Goal: Information Seeking & Learning: Find specific fact

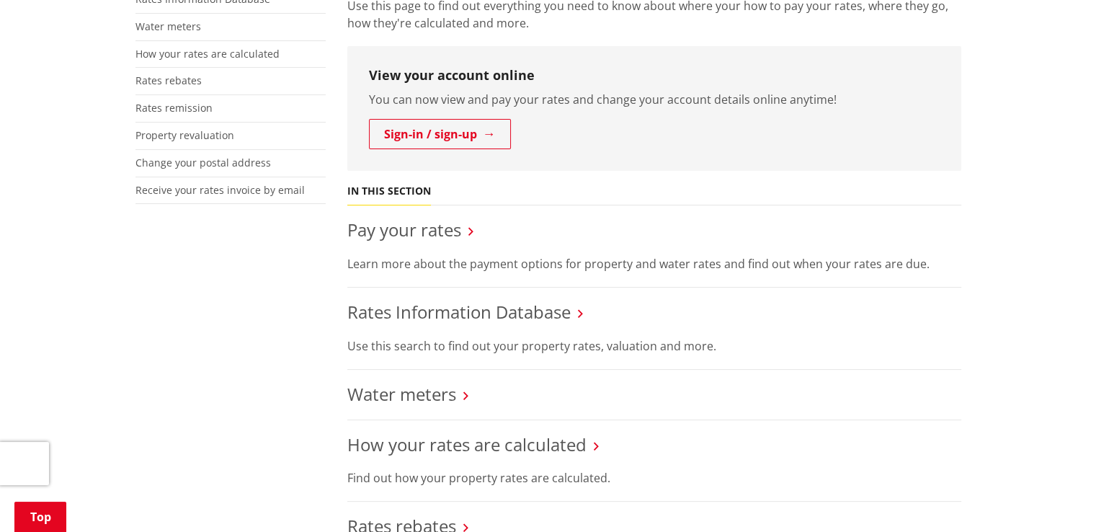
scroll to position [288, 0]
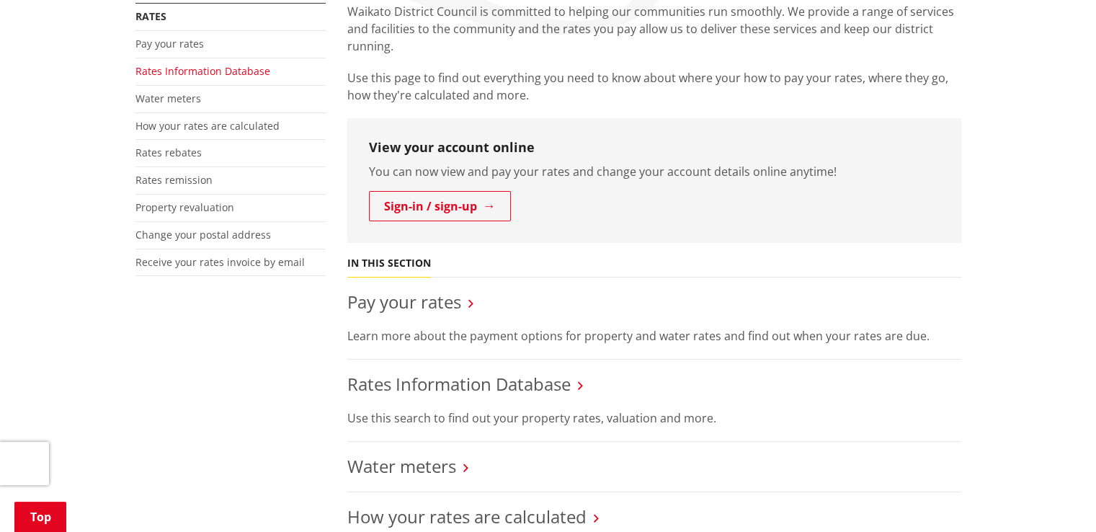
click at [213, 72] on link "Rates Information Database" at bounding box center [203, 71] width 135 height 14
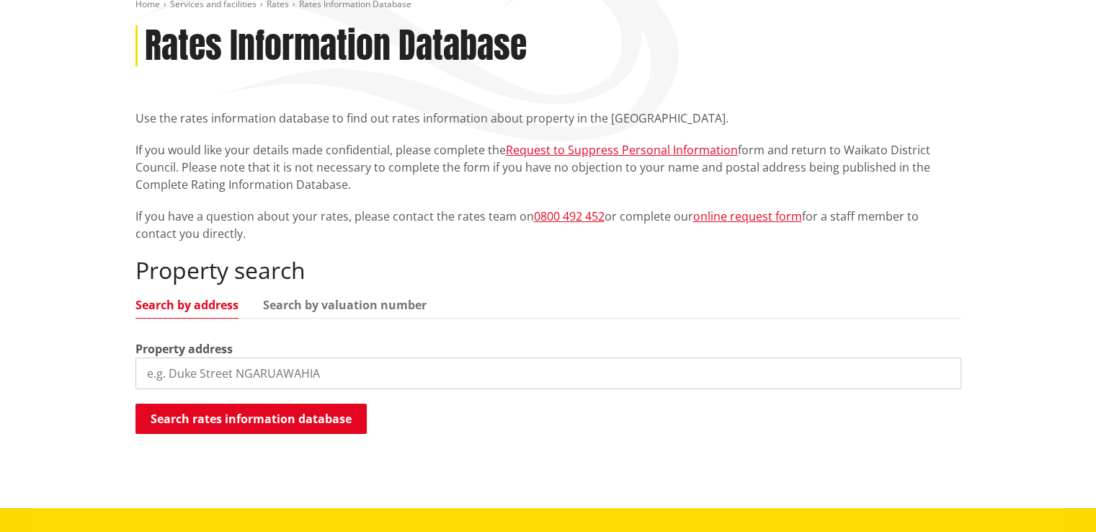
scroll to position [288, 0]
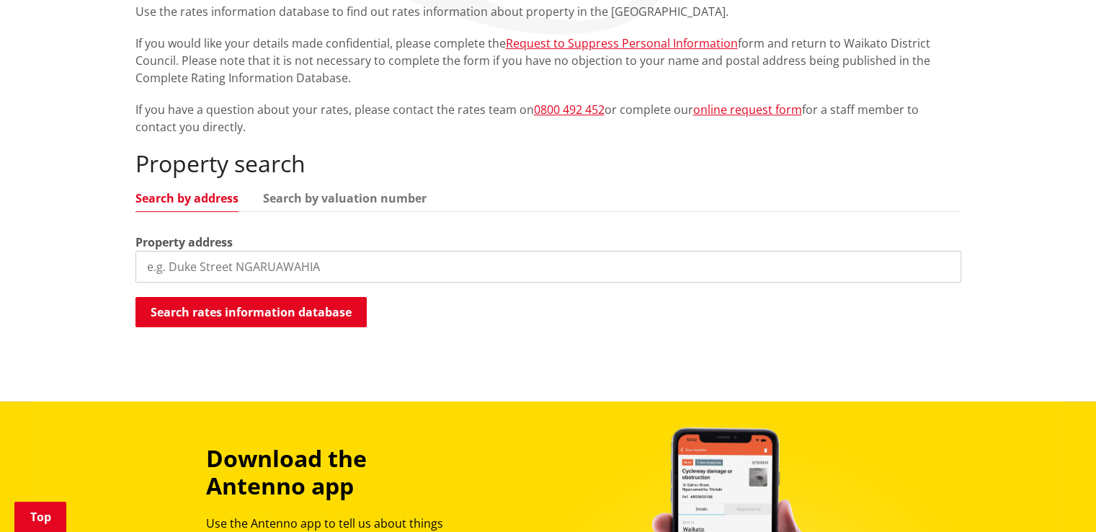
click at [277, 278] on input "search" at bounding box center [549, 267] width 826 height 32
paste input "WAIKATO"
drag, startPoint x: 237, startPoint y: 272, endPoint x: 110, endPoint y: 276, distance: 127.7
click at [110, 276] on div "Home Services and facilities Rates Rates Information Database Rates Information…" at bounding box center [548, 129] width 1096 height 546
paste input "43 HARRIET JOHNSTON DRIVE, POKENO, WAIKATO - 2402"
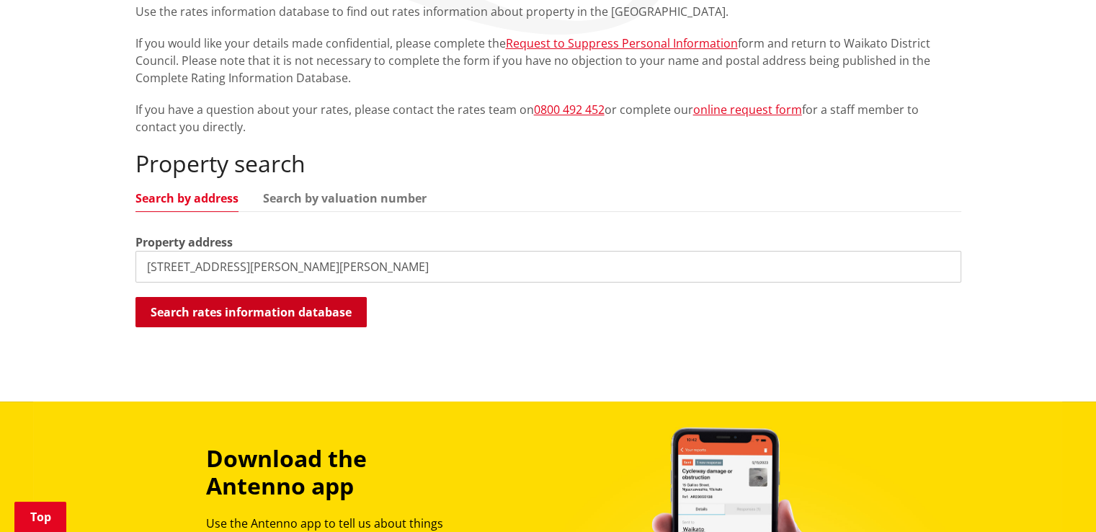
click at [284, 324] on button "Search rates information database" at bounding box center [251, 312] width 231 height 30
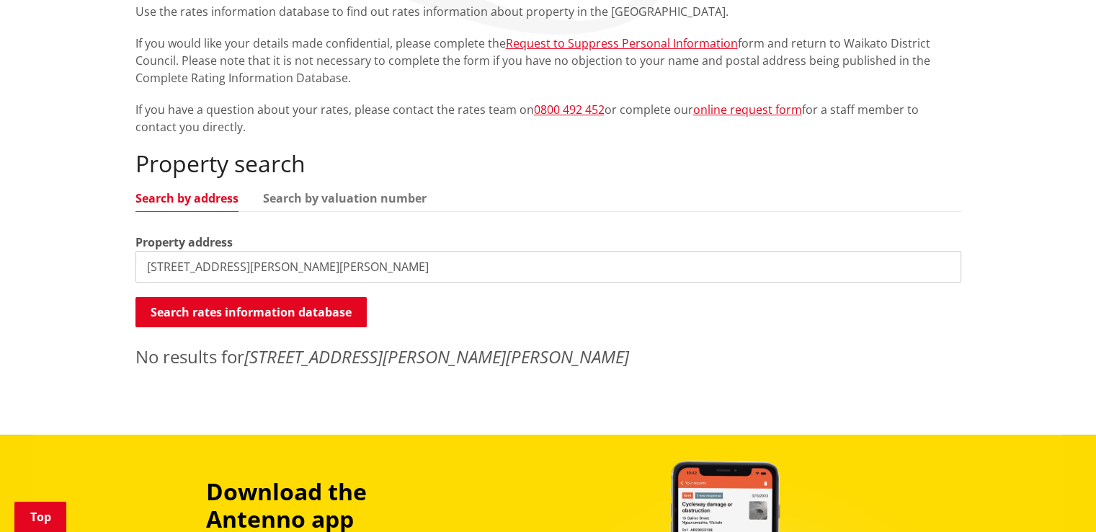
drag, startPoint x: 505, startPoint y: 257, endPoint x: 369, endPoint y: 267, distance: 135.9
click at [369, 267] on input "43 HARRIET JOHNSTON DRIVE, POKENO, WAIKATO - 2402" at bounding box center [549, 267] width 826 height 32
type input "43 HARRIET JOHNSTON DRIVE"
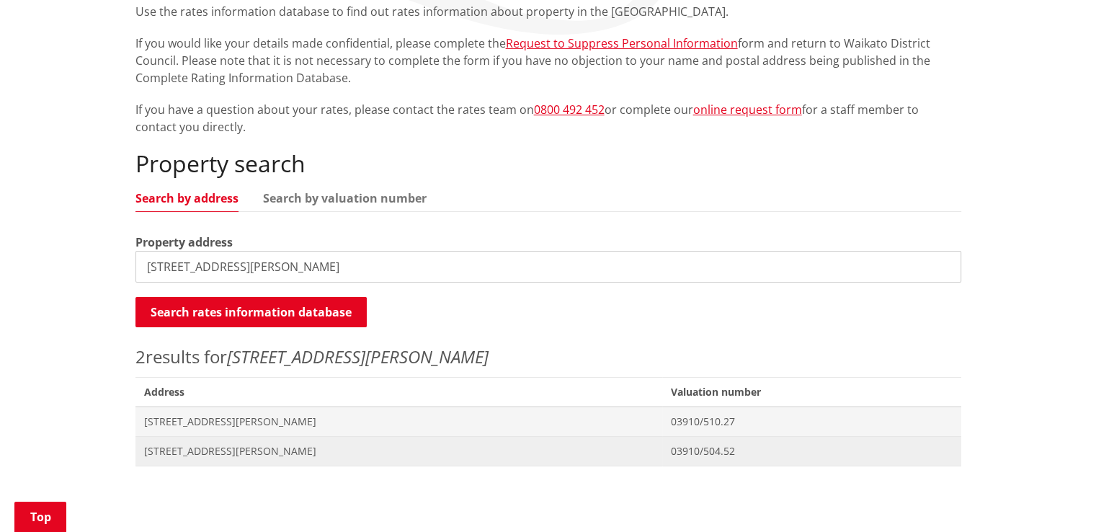
click at [218, 456] on span "43 Harriet Johnston Drive POKENO" at bounding box center [399, 451] width 510 height 14
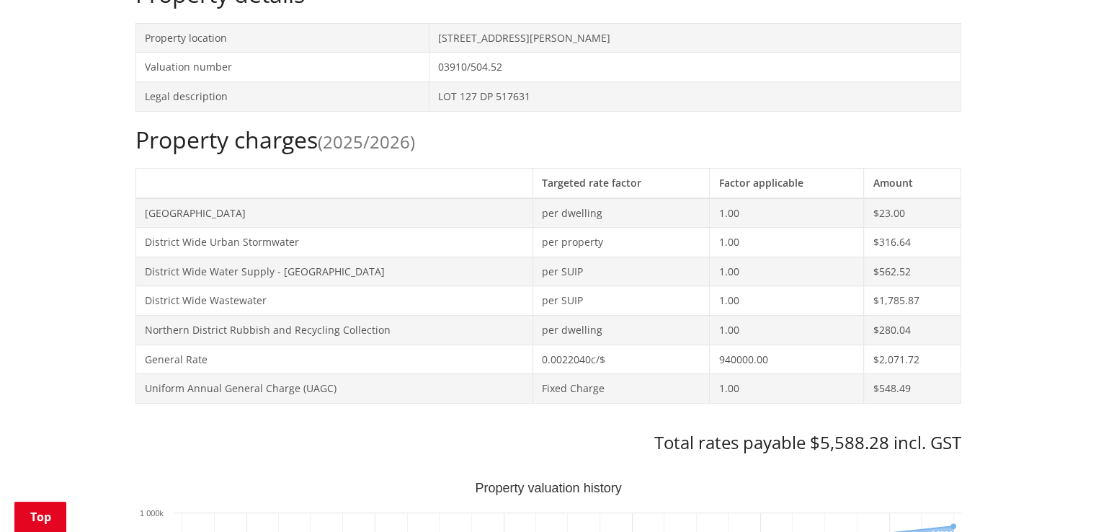
scroll to position [793, 0]
